Goal: Information Seeking & Learning: Compare options

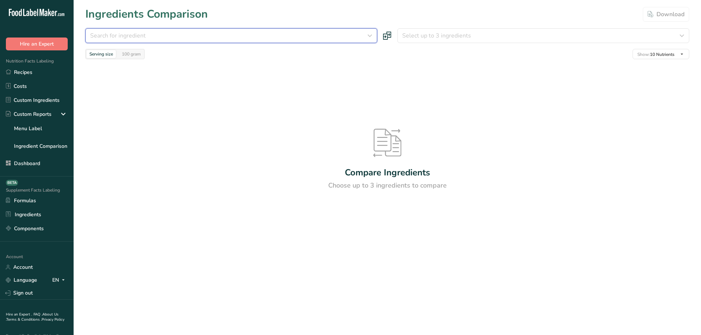
click at [208, 32] on div "Search for ingredient" at bounding box center [229, 35] width 278 height 9
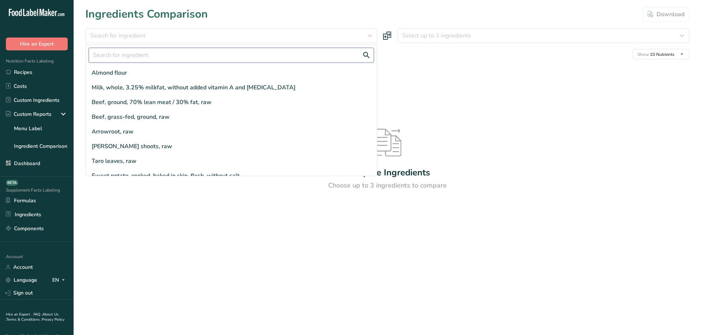
click at [137, 60] on input "text" at bounding box center [231, 55] width 285 height 15
type input "ingredient"
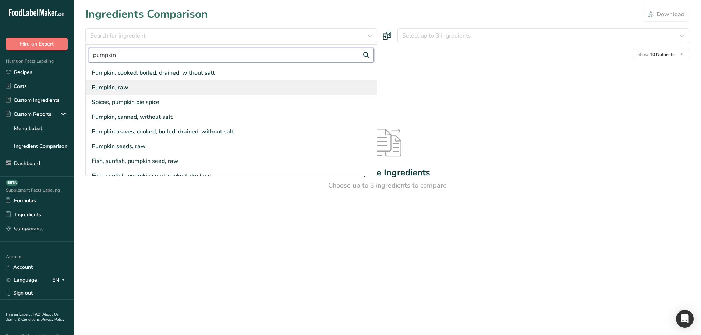
type input "pumpkin"
click at [128, 84] on div "Pumpkin, raw" at bounding box center [110, 87] width 37 height 9
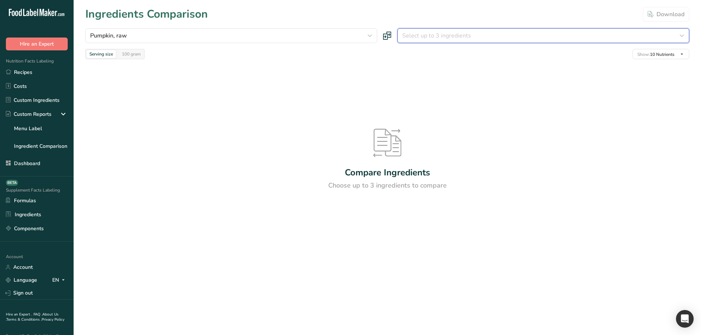
click at [429, 38] on span "Select up to 3 ingredients" at bounding box center [436, 35] width 69 height 9
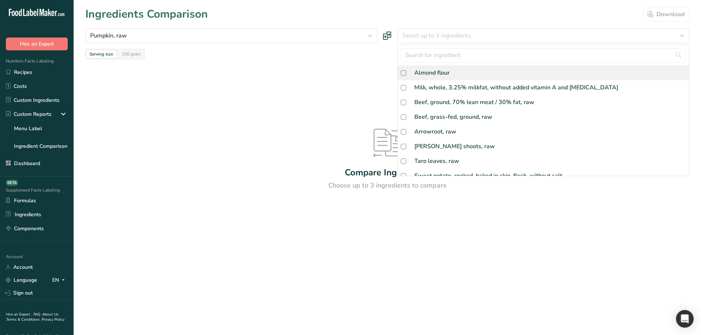
click at [443, 77] on div "Almond flour" at bounding box center [543, 73] width 291 height 15
checkbox input "true"
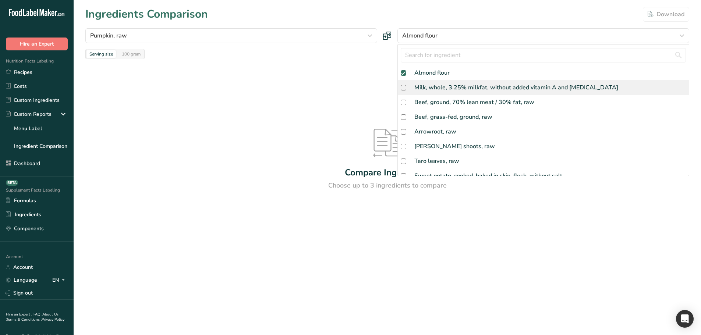
click at [442, 87] on div "Milk, whole, 3.25% milkfat, without added vitamin A and [MEDICAL_DATA]" at bounding box center [516, 87] width 204 height 9
checkbox input "true"
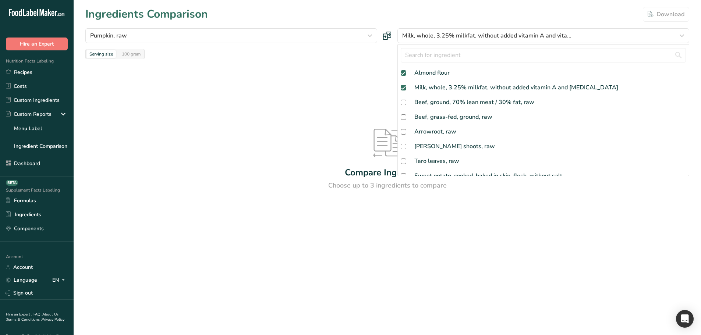
click at [295, 103] on div "Compare Ingredients Choose up to 3 ingredients to compare" at bounding box center [387, 159] width 604 height 201
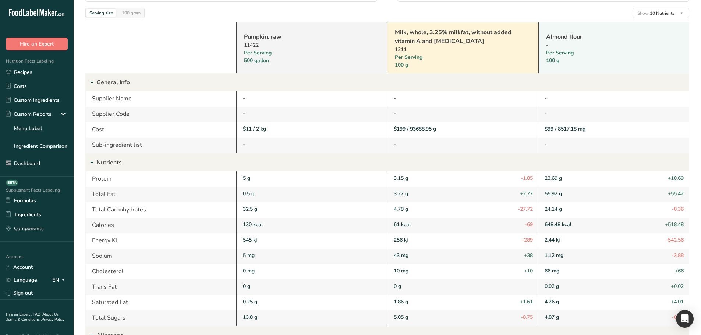
scroll to position [74, 0]
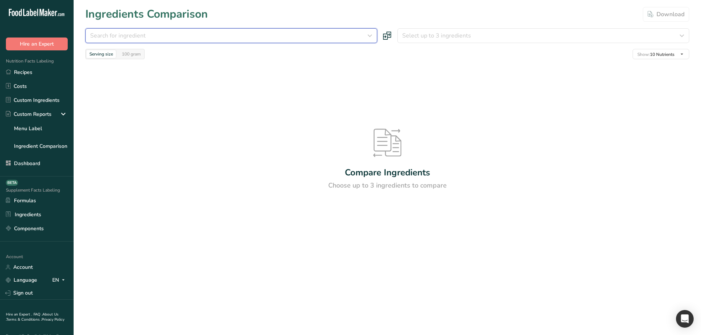
click at [349, 39] on div "Search for ingredient" at bounding box center [229, 35] width 278 height 9
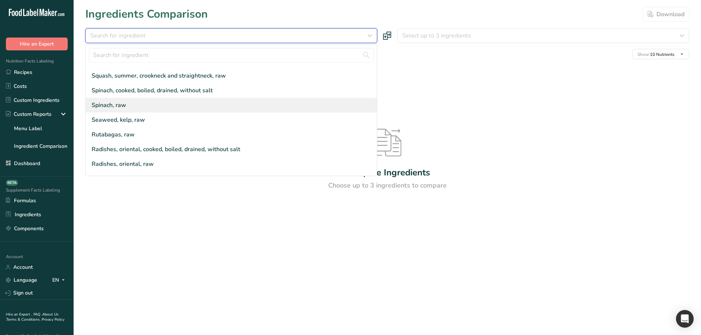
scroll to position [198, 0]
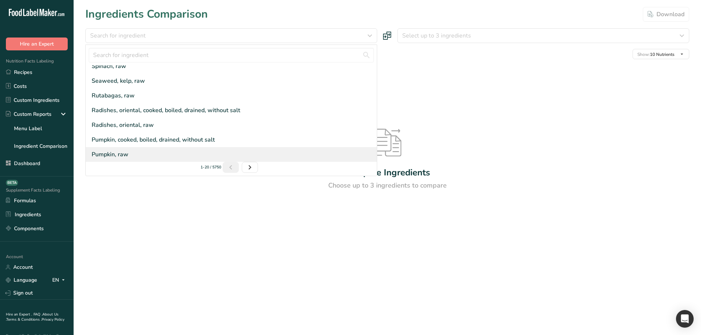
click at [135, 154] on div "Pumpkin, raw" at bounding box center [231, 154] width 291 height 15
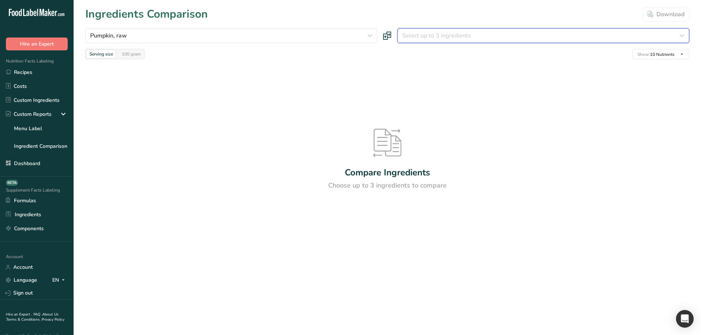
click at [462, 38] on span "Select up to 3 ingredients" at bounding box center [436, 35] width 69 height 9
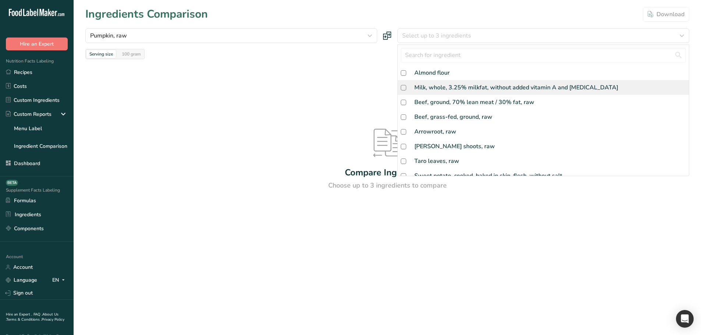
click at [448, 93] on div "Milk, whole, 3.25% milkfat, without added vitamin A and [MEDICAL_DATA]" at bounding box center [543, 87] width 291 height 15
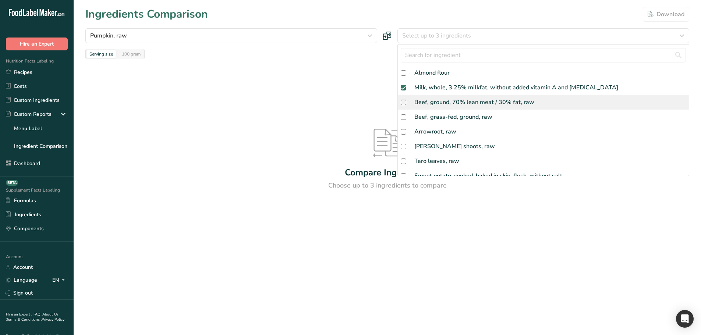
checkbox input "true"
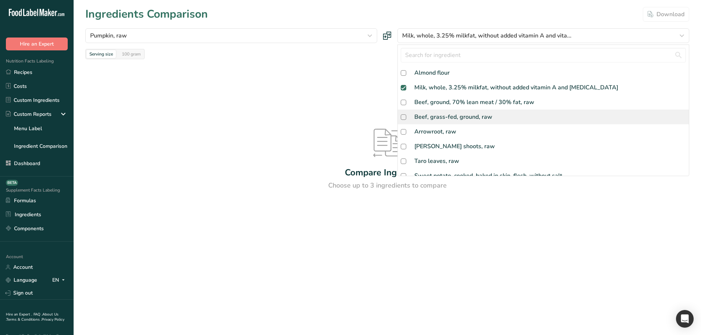
click at [442, 113] on div "Beef, grass-fed, ground, raw" at bounding box center [453, 117] width 78 height 9
checkbox input "true"
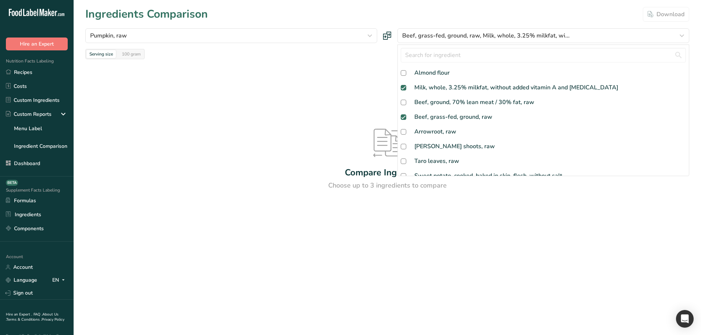
click at [130, 98] on div "Compare Ingredients Choose up to 3 ingredients to compare" at bounding box center [387, 159] width 604 height 201
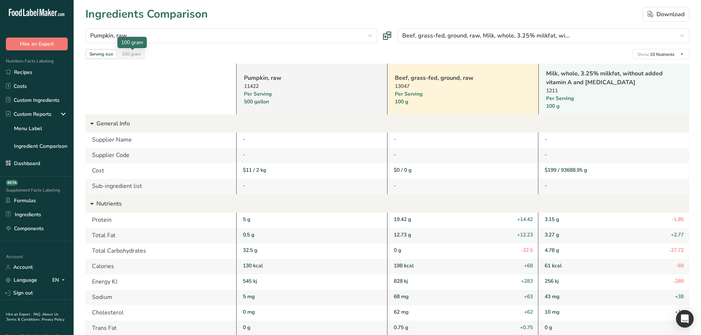
click at [129, 56] on div "100 gram" at bounding box center [131, 54] width 25 height 8
click at [102, 54] on div "Serving size" at bounding box center [101, 54] width 29 height 8
click at [119, 48] on body ".a-20{fill:#fff;} Hire an Expert Nutrition Facts Labeling Recipes Costs Custom …" at bounding box center [350, 252] width 701 height 505
click at [138, 60] on div "Pumpkin, raw 11422 Per Serving 500 gallon Beef, grass-fed, ground, raw 13047 Pe…" at bounding box center [387, 264] width 604 height 411
click at [135, 55] on div "100 gram" at bounding box center [131, 54] width 25 height 8
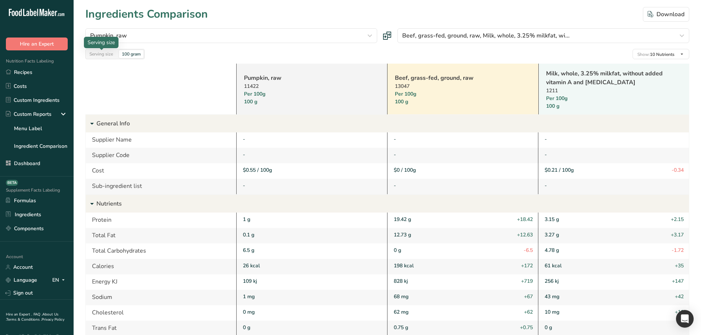
click at [101, 55] on div "Serving size" at bounding box center [101, 54] width 29 height 8
click at [125, 54] on div "100 gram" at bounding box center [131, 54] width 25 height 8
click at [100, 56] on div "Serving size" at bounding box center [101, 54] width 29 height 8
click at [120, 57] on div "100 gram" at bounding box center [131, 54] width 25 height 8
click at [104, 57] on div "Serving size" at bounding box center [101, 54] width 29 height 8
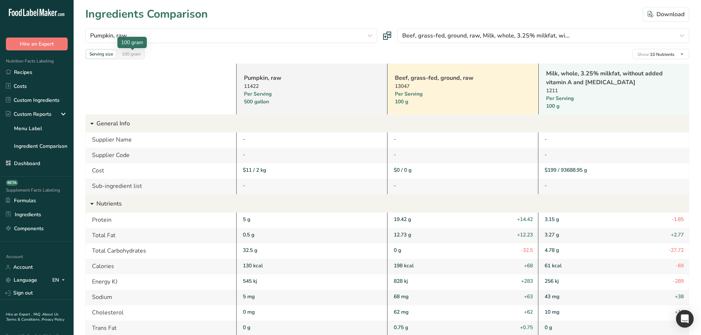
click at [127, 55] on div "100 gram" at bounding box center [131, 54] width 25 height 8
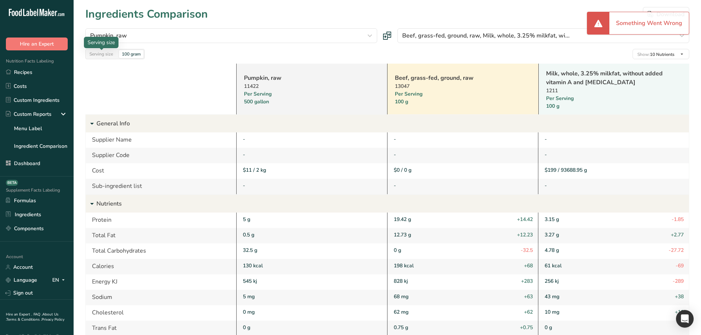
click at [109, 56] on div "Serving size" at bounding box center [101, 54] width 29 height 8
click at [114, 55] on div "Serving size" at bounding box center [101, 54] width 29 height 8
